Goal: Task Accomplishment & Management: Manage account settings

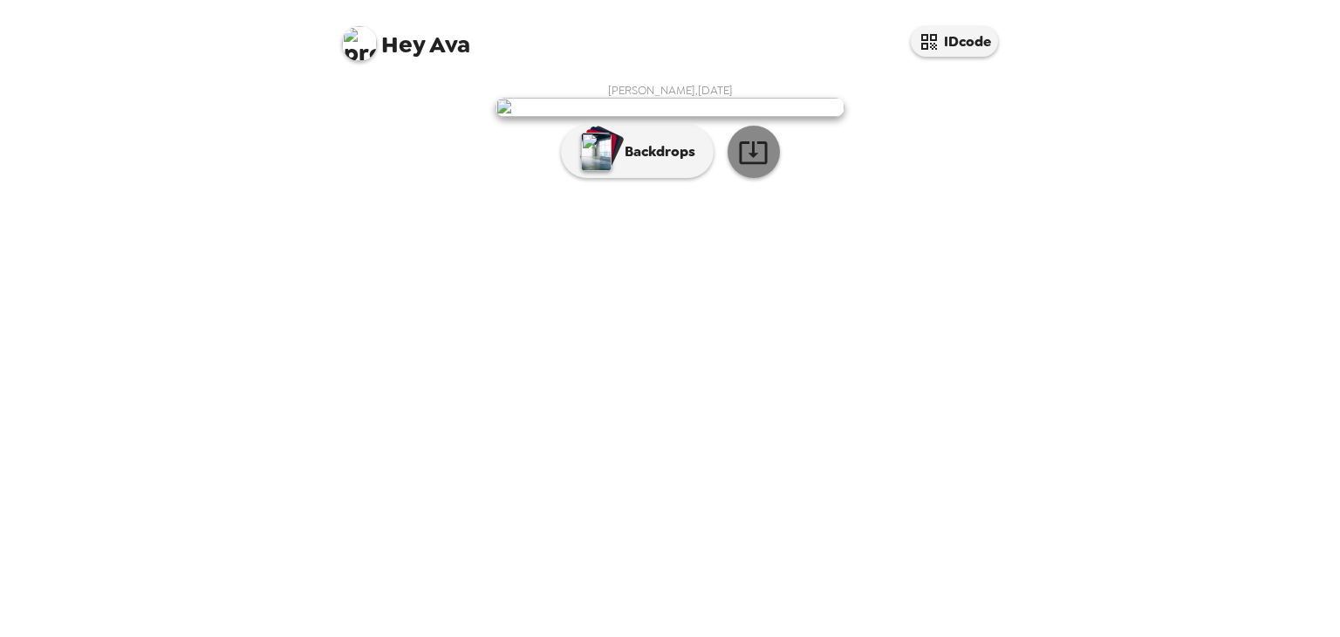
click at [753, 164] on icon "button" at bounding box center [753, 152] width 28 height 23
